Goal: Task Accomplishment & Management: Manage account settings

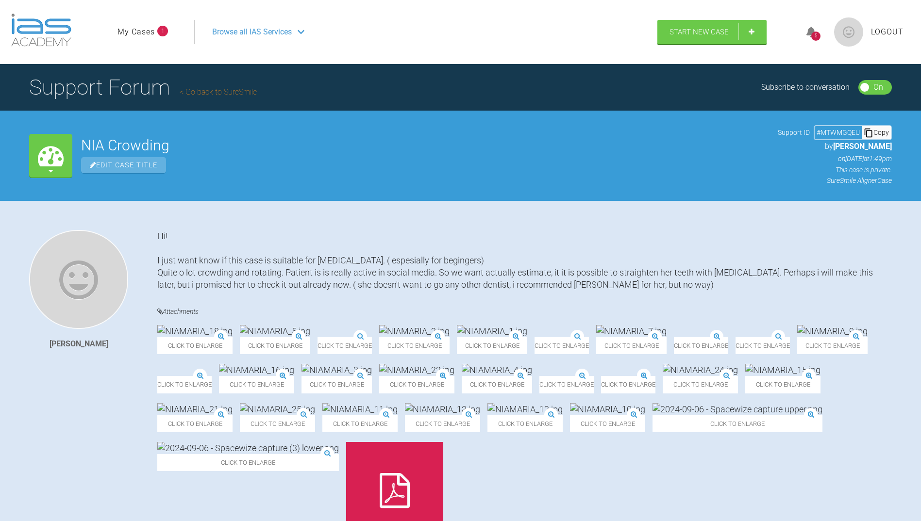
click at [814, 28] on icon at bounding box center [811, 32] width 10 height 11
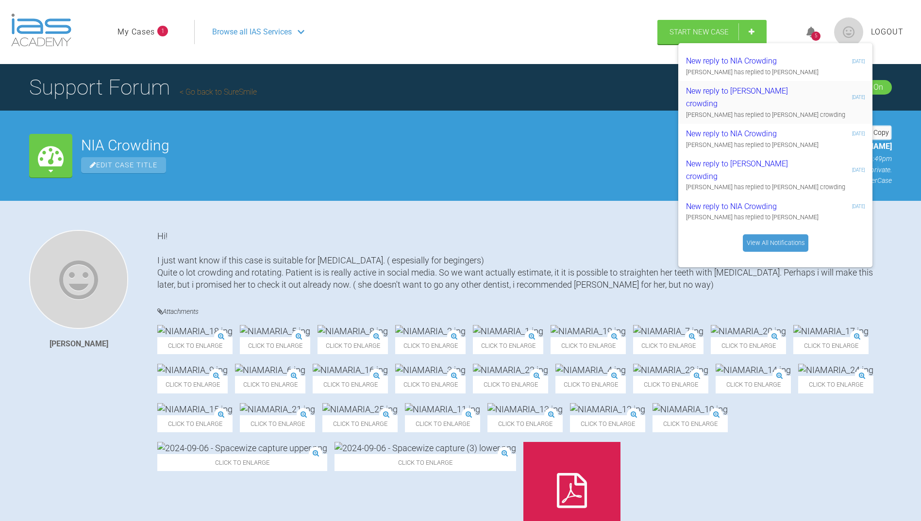
click at [733, 90] on div "New reply to [PERSON_NAME] crowding" at bounding box center [744, 97] width 116 height 25
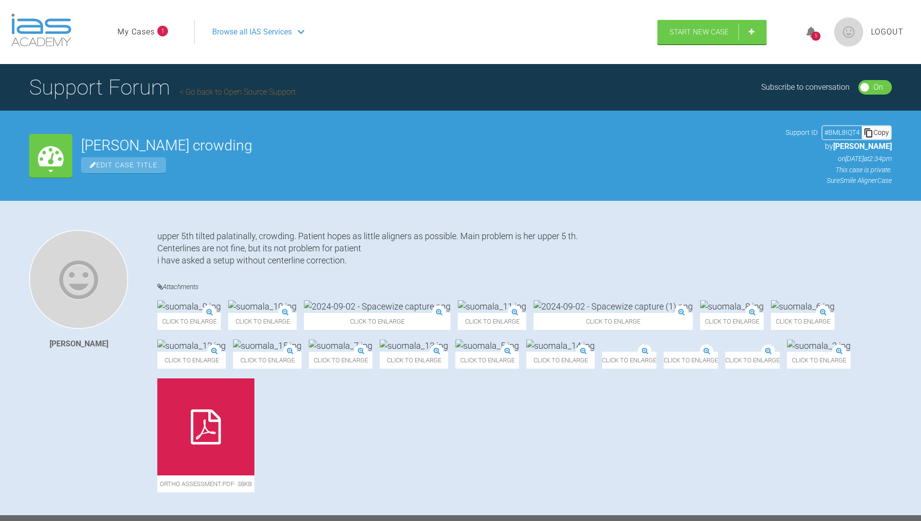
click at [139, 32] on link "My Cases" at bounding box center [135, 32] width 37 height 13
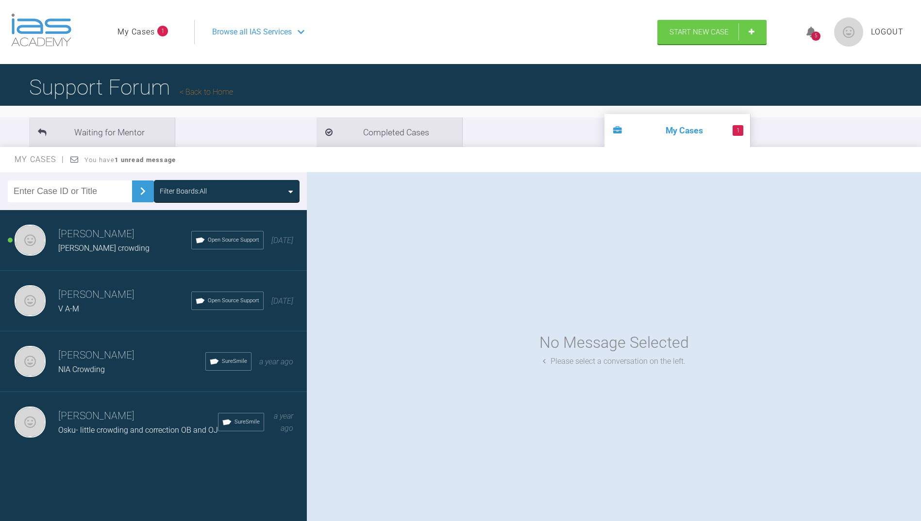
click at [413, 378] on div "No Message Selected Please select a conversation on the left." at bounding box center [614, 348] width 614 height 353
